Goal: Navigation & Orientation: Find specific page/section

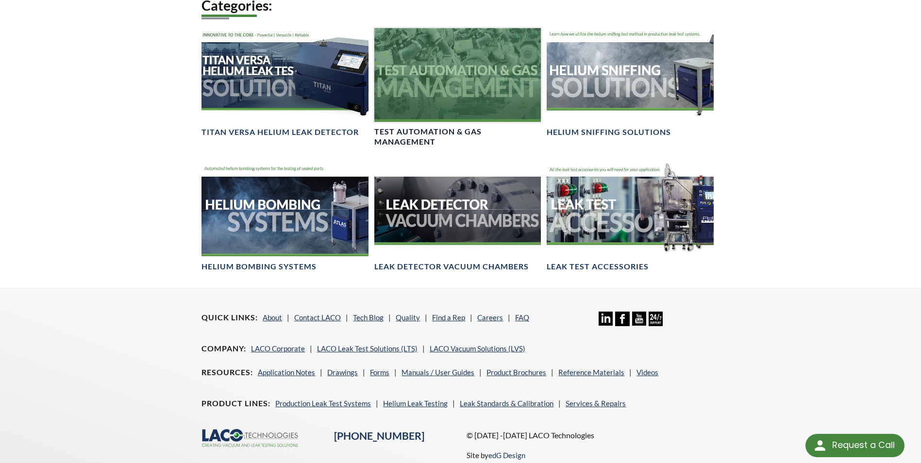
scroll to position [291, 0]
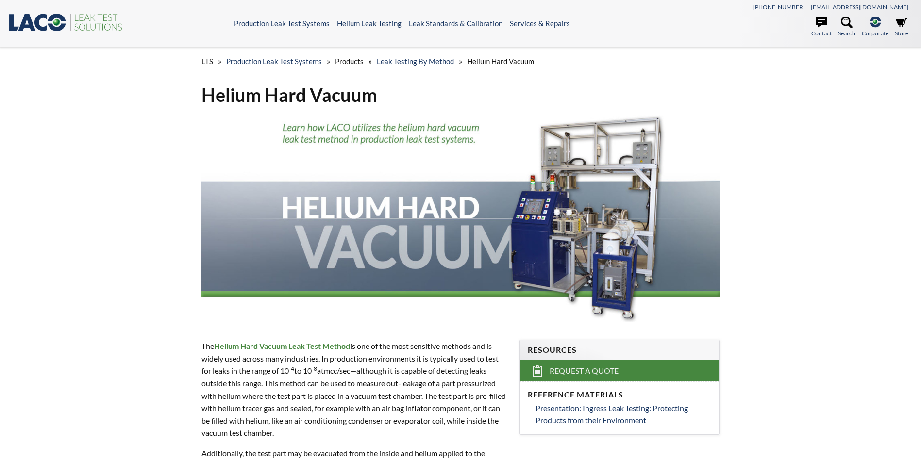
select select "Language Translate Widget"
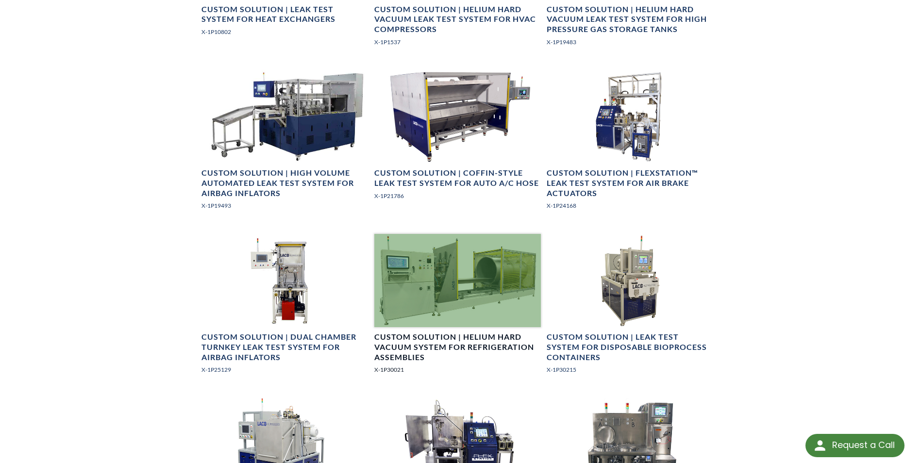
scroll to position [777, 0]
